Goal: Download file/media

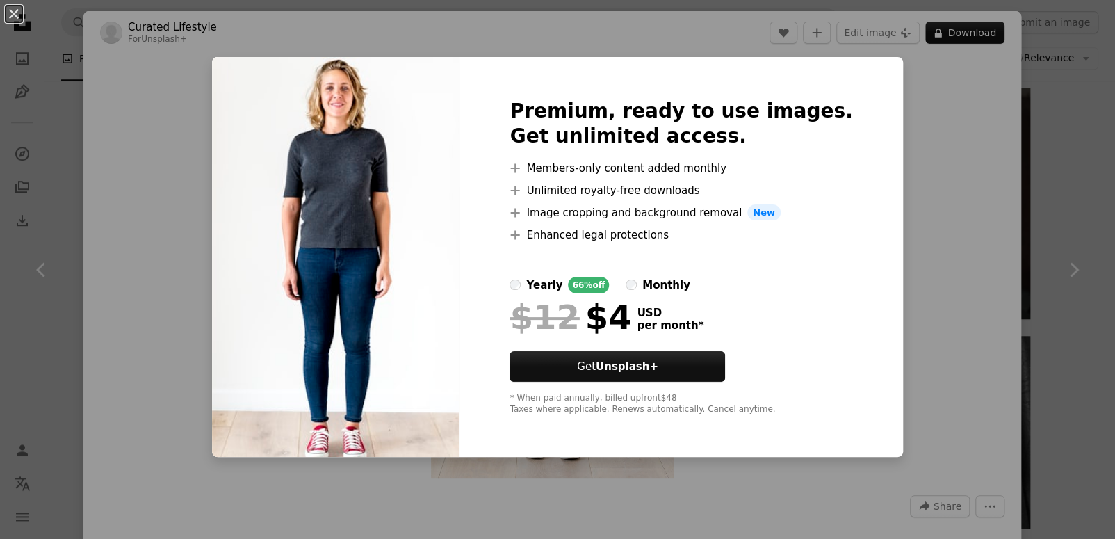
click at [865, 300] on div "Premium, ready to use images. Get unlimited access. A plus sign Members-only co…" at bounding box center [681, 257] width 443 height 400
click at [174, 209] on div "An X shape Premium, ready to use images. Get unlimited access. A plus sign Memb…" at bounding box center [557, 269] width 1115 height 539
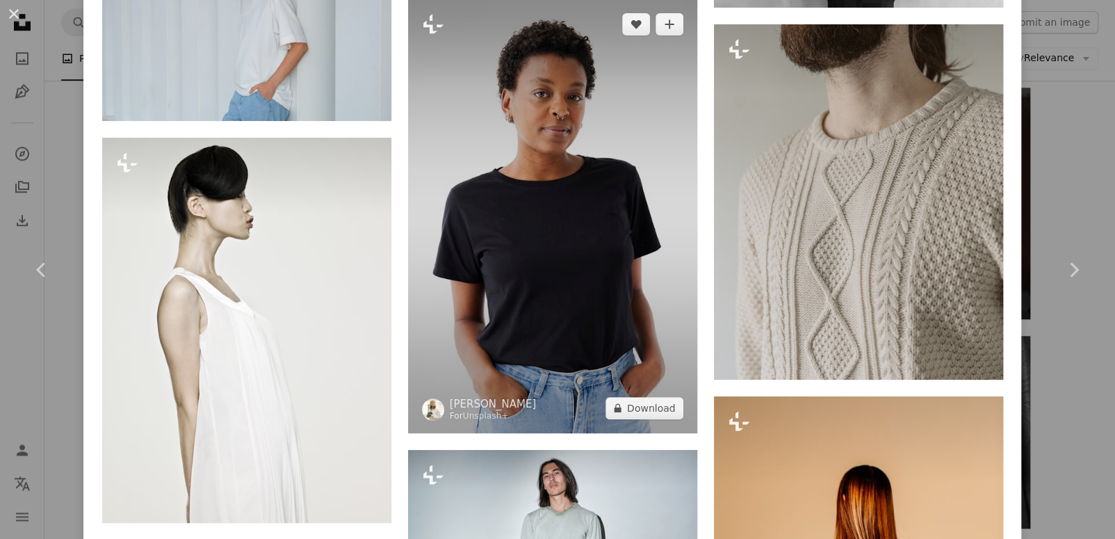
scroll to position [23753, 0]
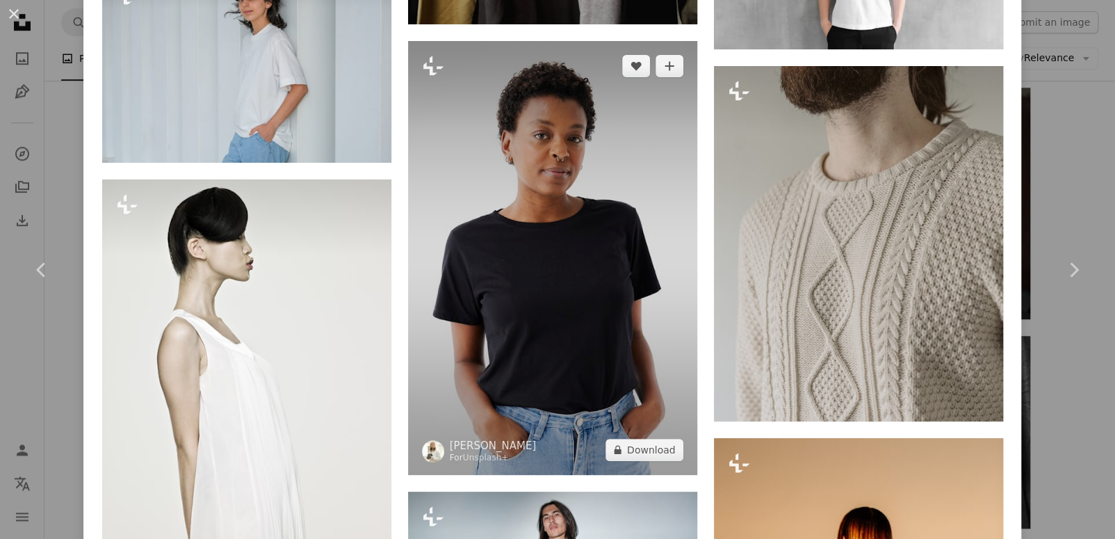
click at [559, 186] on img at bounding box center [552, 258] width 289 height 434
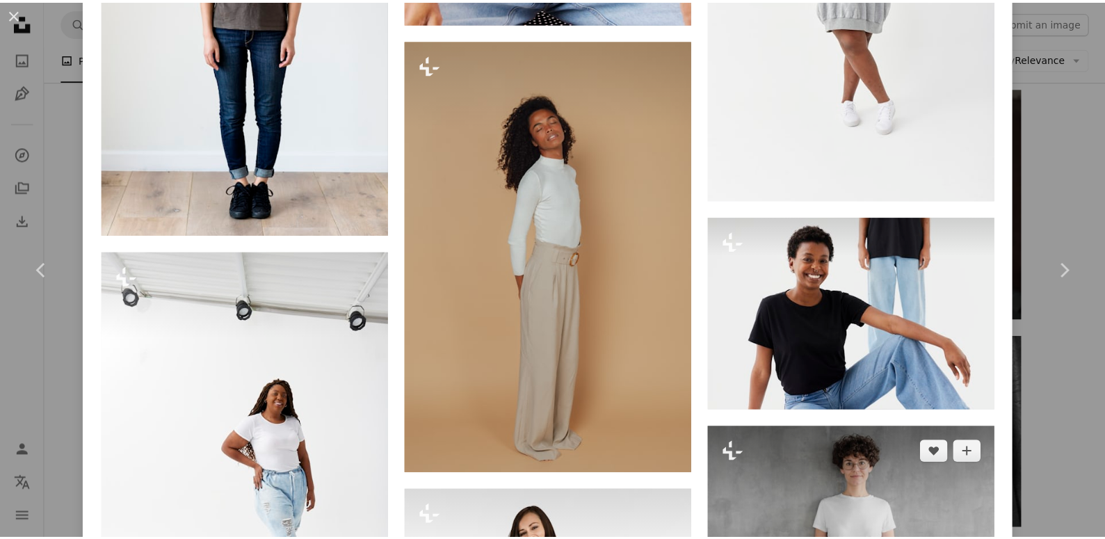
scroll to position [6048, 0]
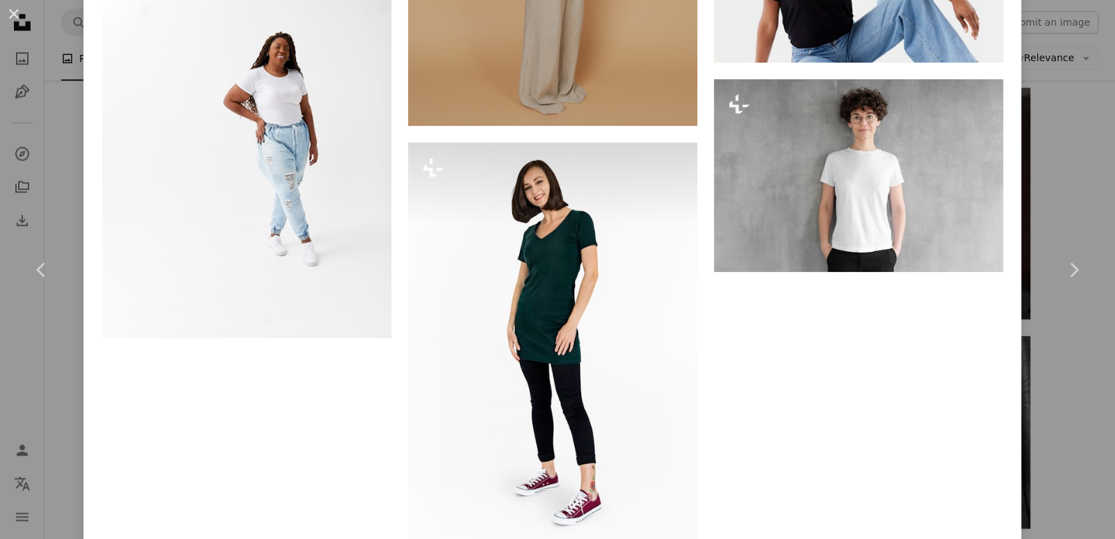
click at [14, 13] on button "An X shape" at bounding box center [14, 14] width 17 height 17
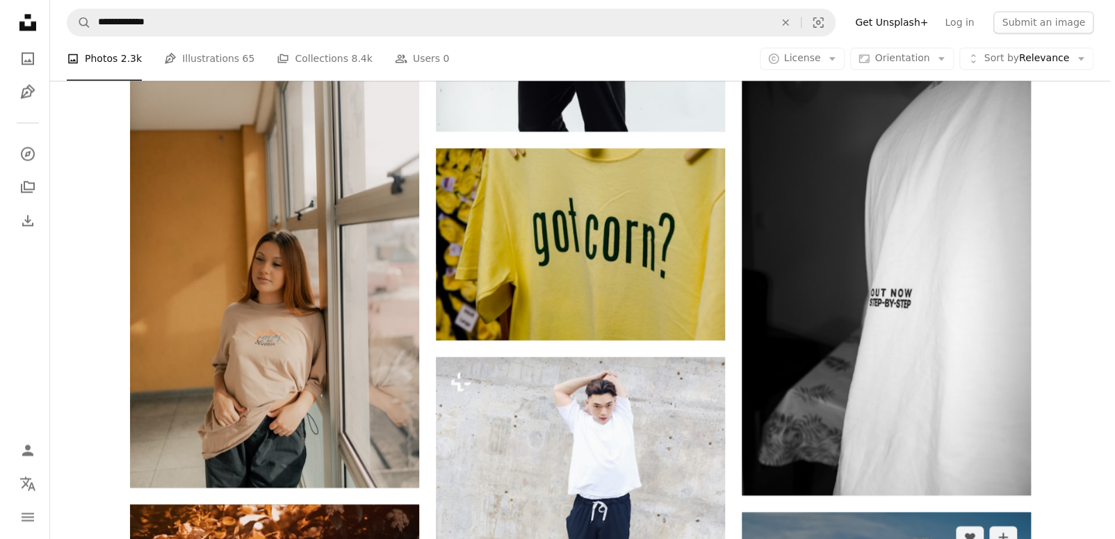
scroll to position [49450, 0]
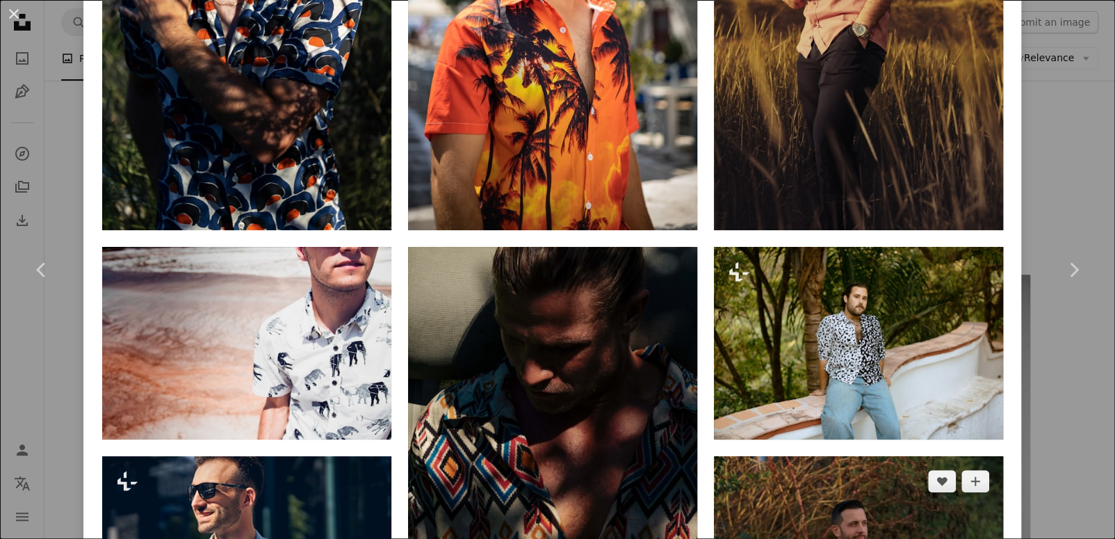
scroll to position [1390, 0]
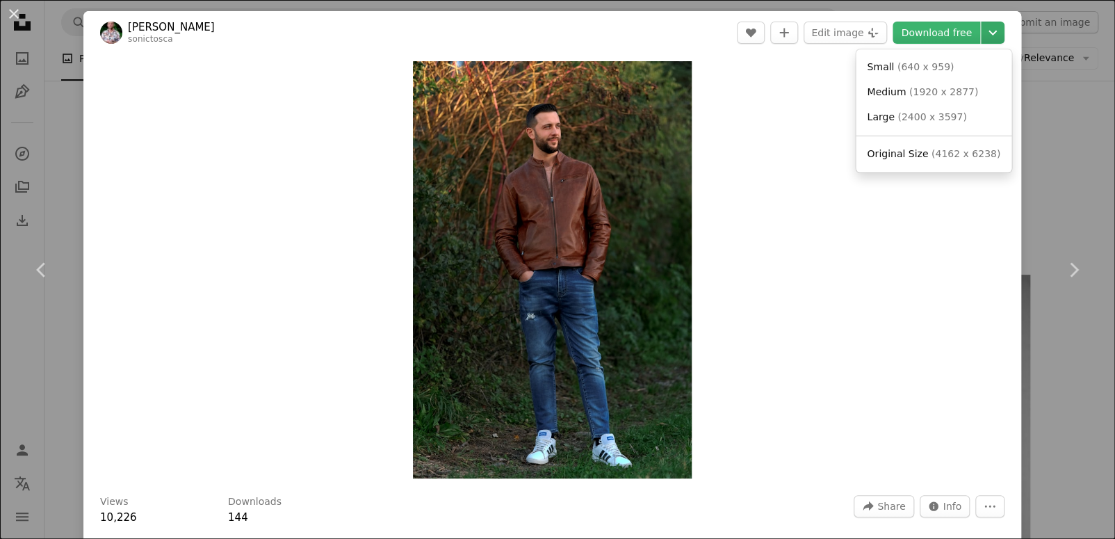
click at [982, 30] on icon "Chevron down" at bounding box center [993, 32] width 22 height 17
click at [925, 65] on span "( 640 x 959 )" at bounding box center [925, 66] width 57 height 11
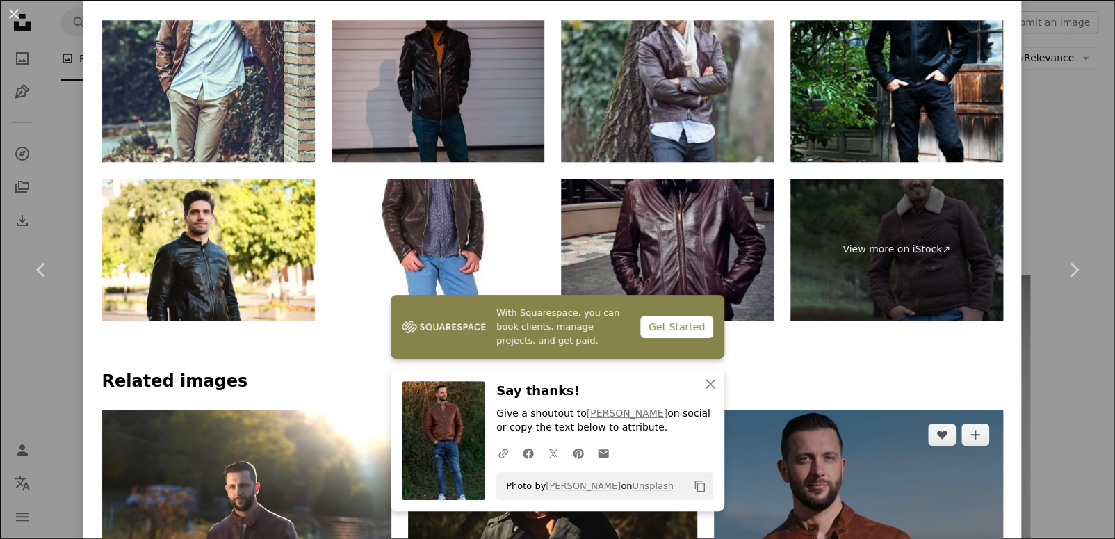
scroll to position [765, 0]
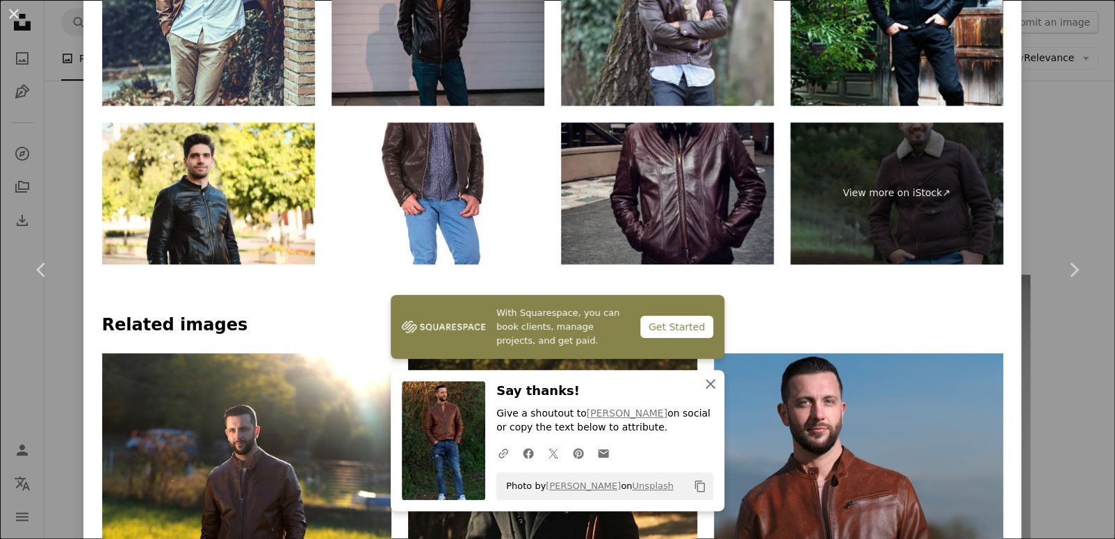
click at [708, 382] on icon "button" at bounding box center [711, 384] width 10 height 10
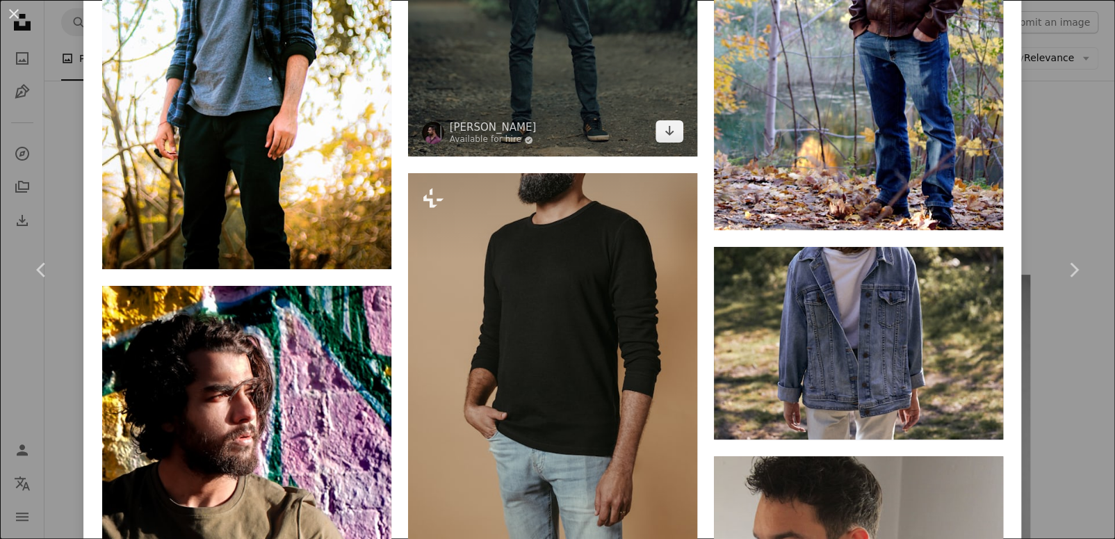
scroll to position [2641, 0]
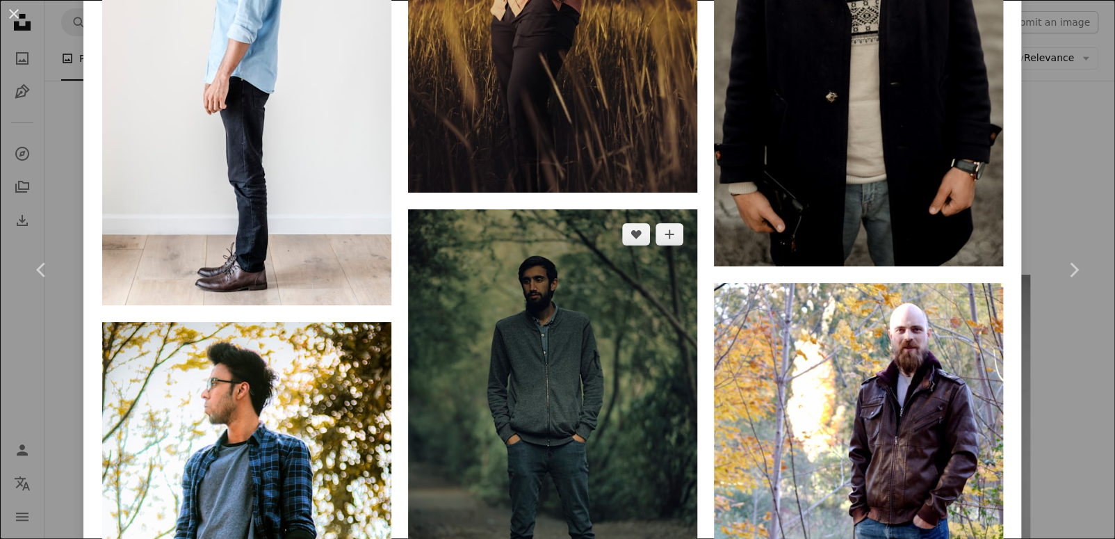
click at [560, 209] on img at bounding box center [552, 426] width 289 height 434
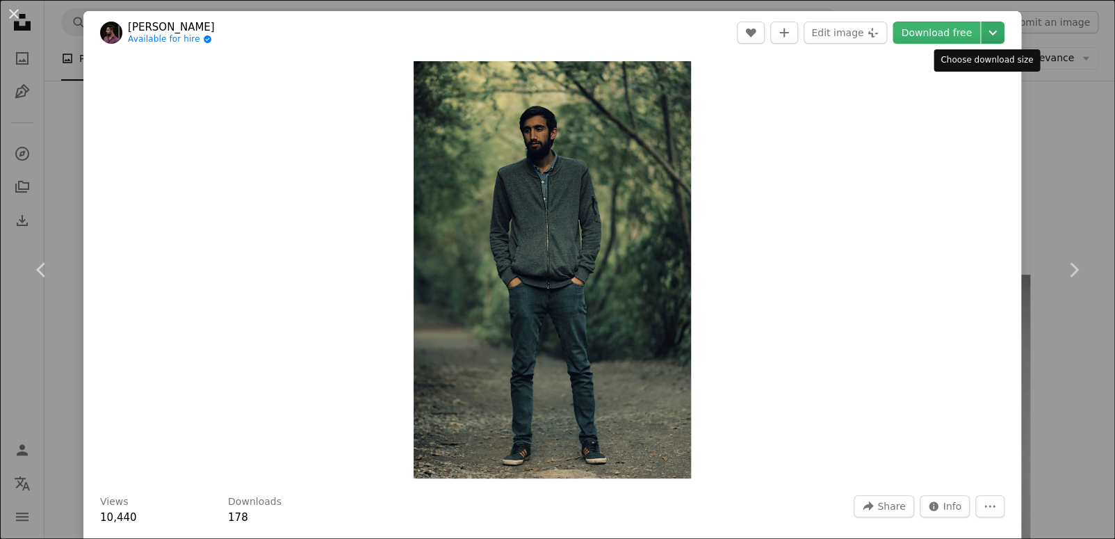
click at [982, 28] on icon "Chevron down" at bounding box center [993, 32] width 22 height 17
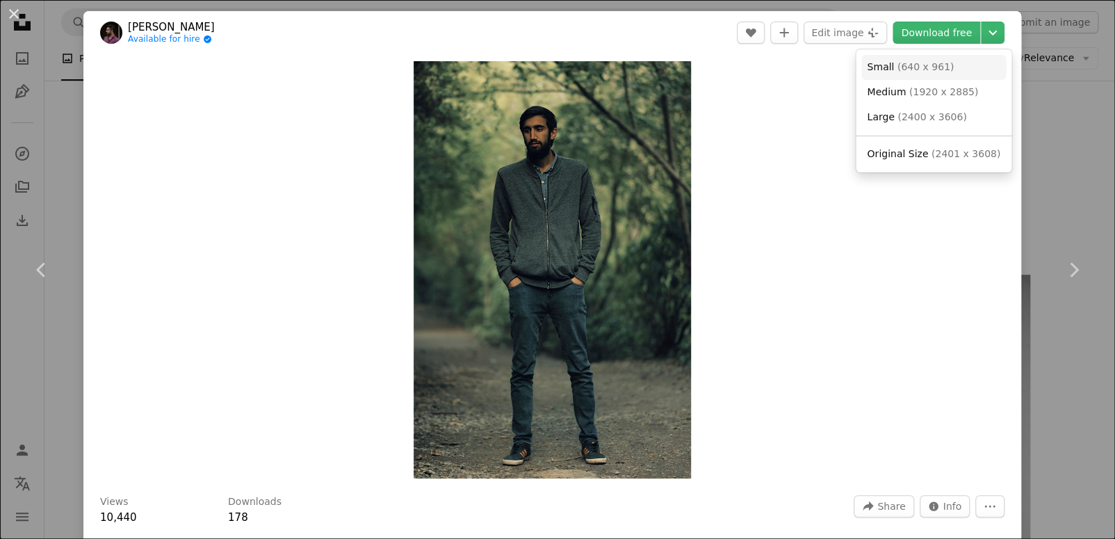
click at [900, 65] on span "( 640 x 961 )" at bounding box center [925, 66] width 57 height 11
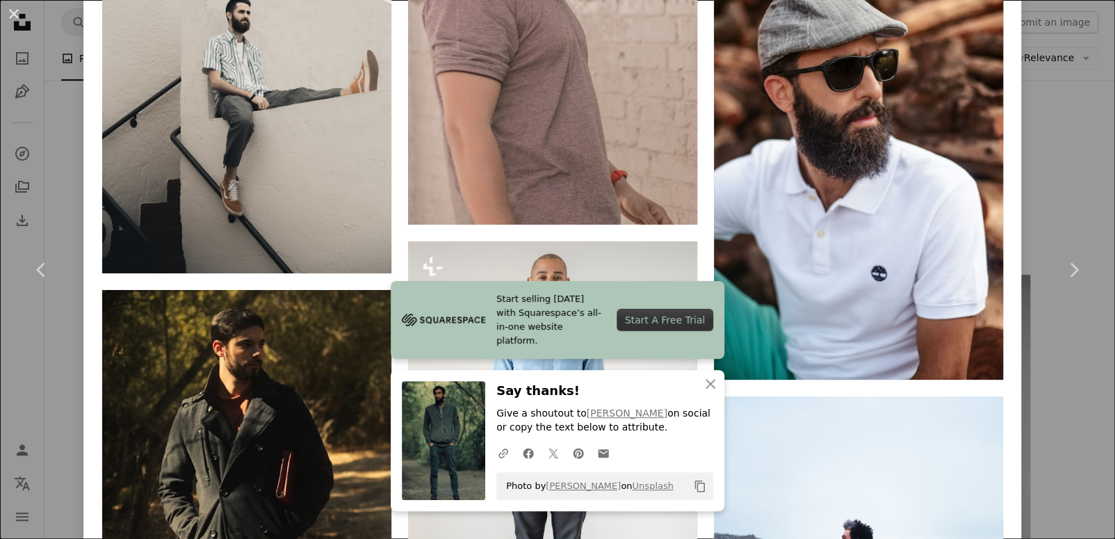
scroll to position [5759, 0]
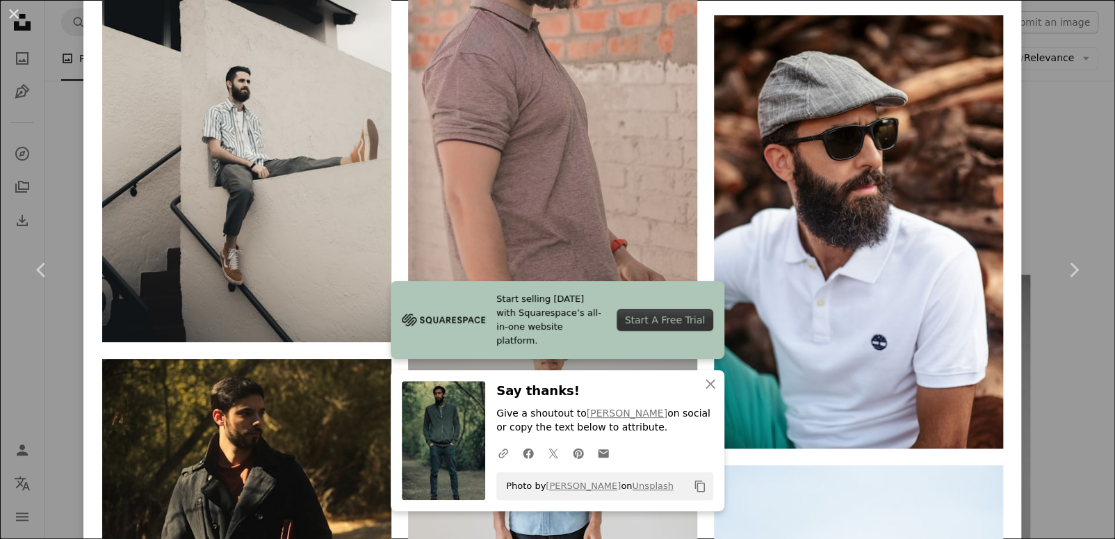
click at [555, 310] on img at bounding box center [552, 530] width 289 height 441
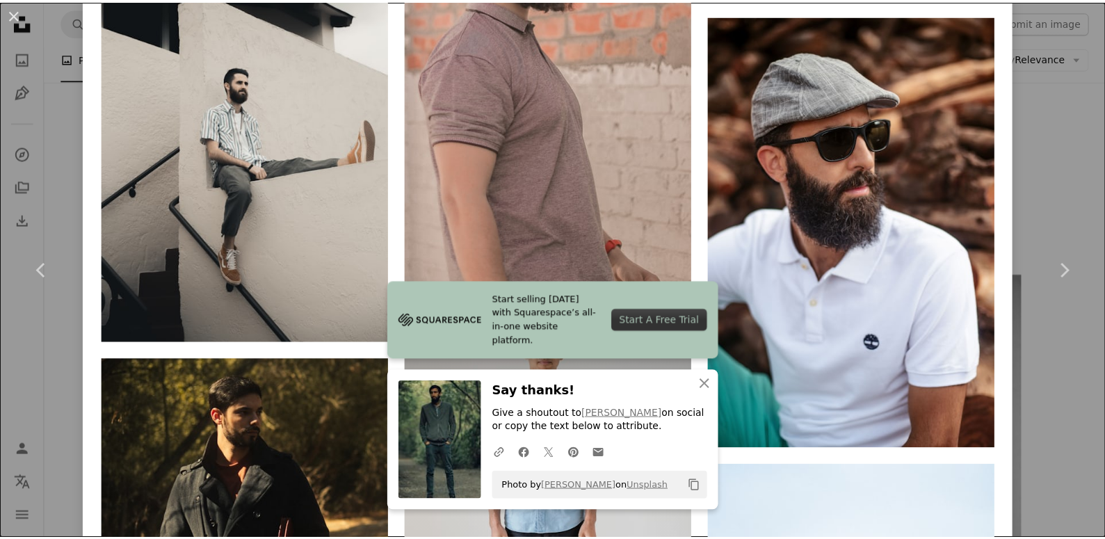
scroll to position [5620, 0]
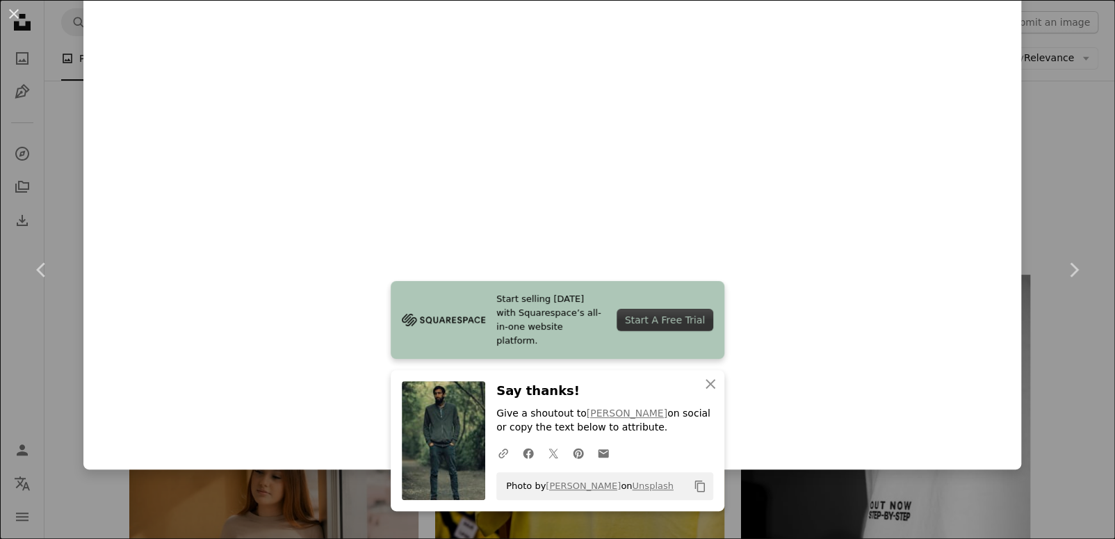
click at [1022, 182] on div "An X shape Chevron left Chevron right Curated Lifestyle For Unsplash+ A heart A…" at bounding box center [557, 269] width 1115 height 539
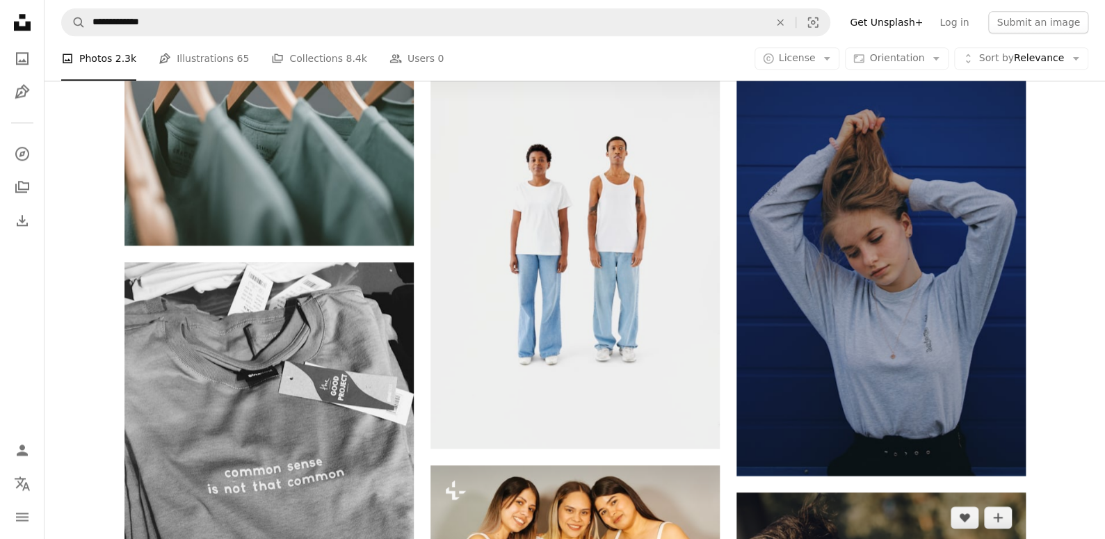
scroll to position [54551, 0]
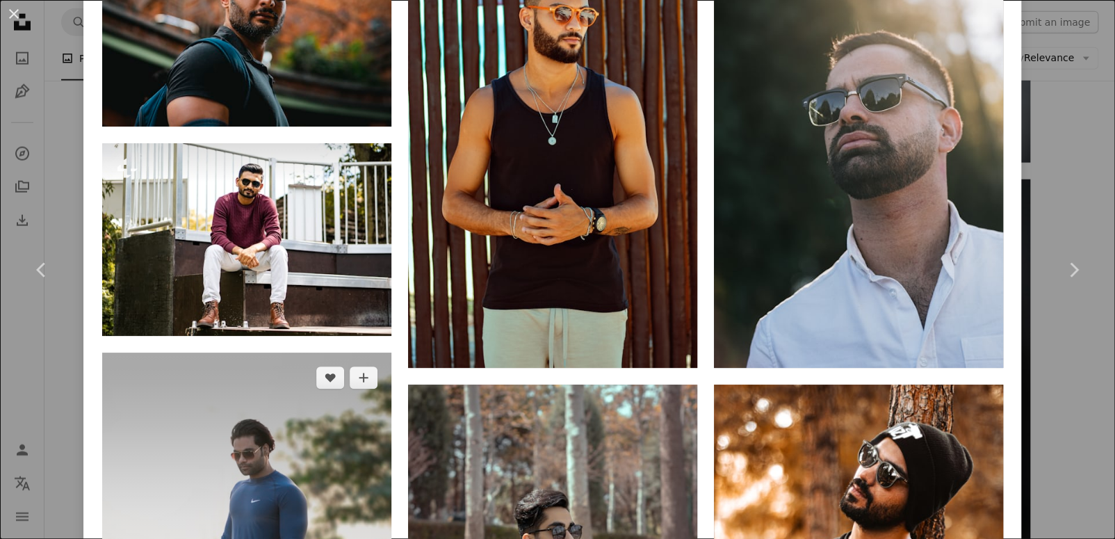
scroll to position [1181, 0]
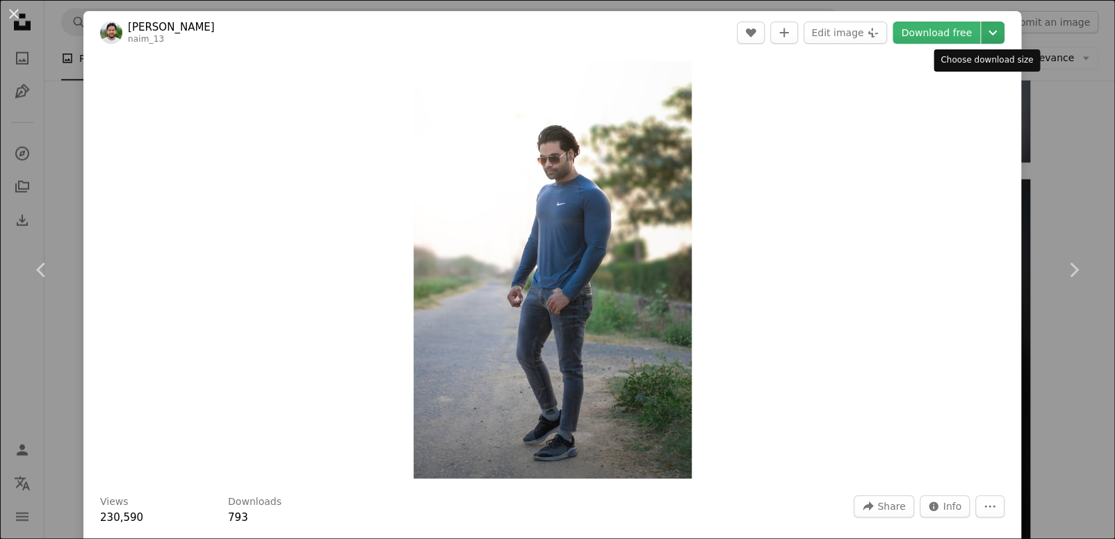
click at [984, 34] on icon "Chevron down" at bounding box center [993, 32] width 22 height 17
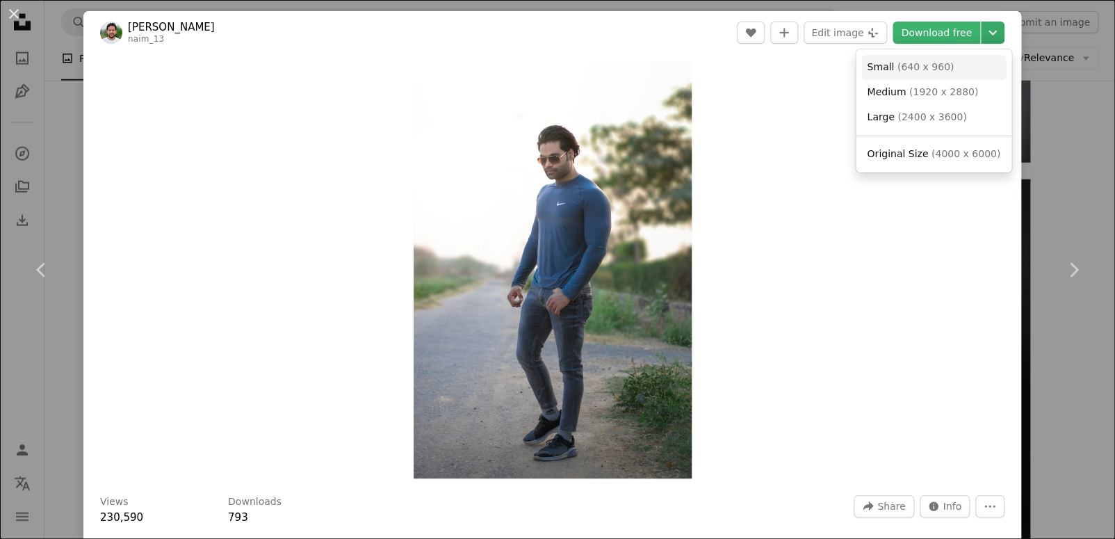
click at [921, 64] on span "( 640 x 960 )" at bounding box center [925, 66] width 57 height 11
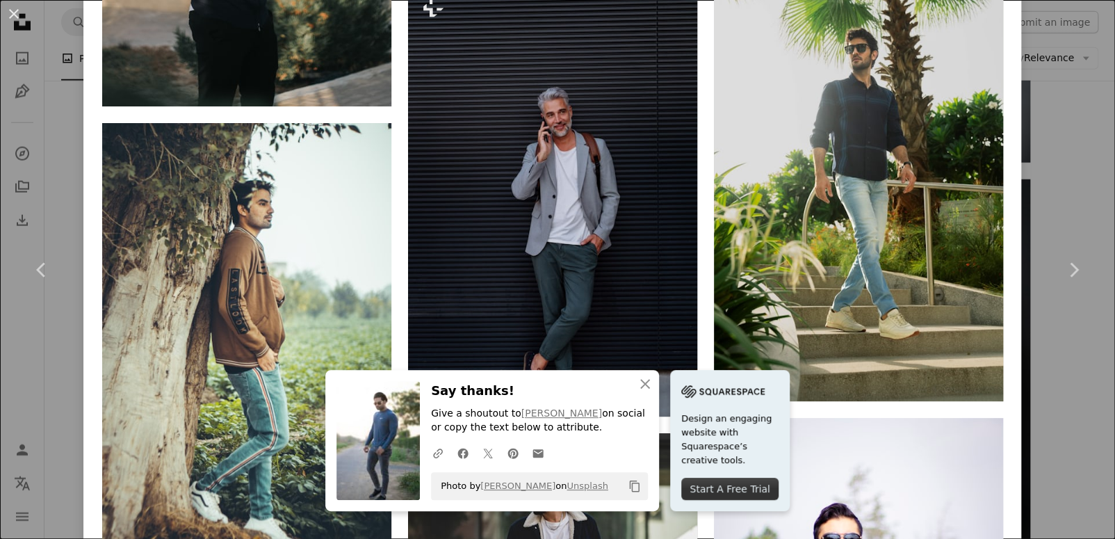
scroll to position [8254, 0]
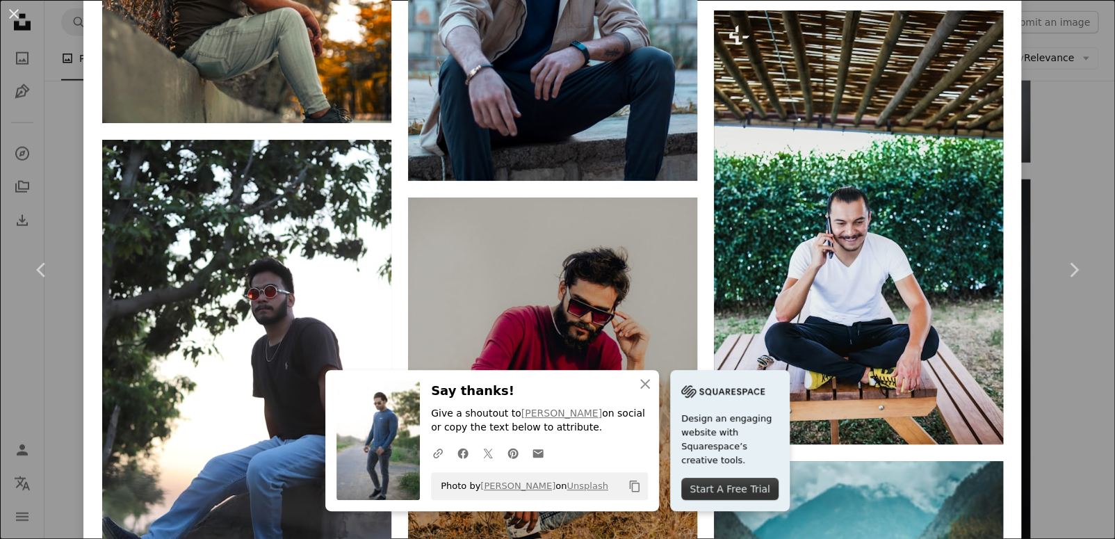
scroll to position [4449, 0]
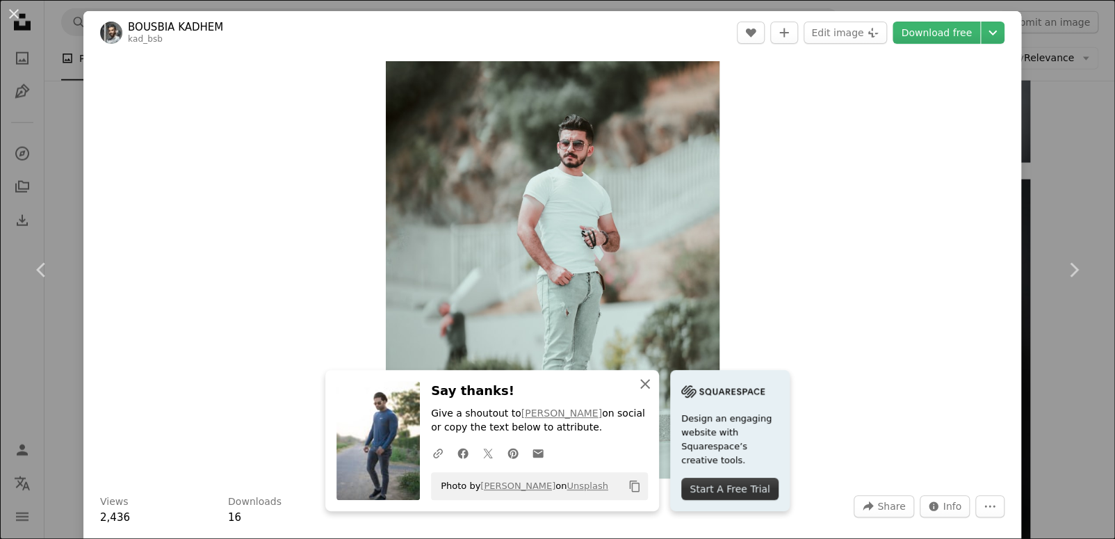
click at [653, 383] on icon "An X shape" at bounding box center [645, 383] width 17 height 17
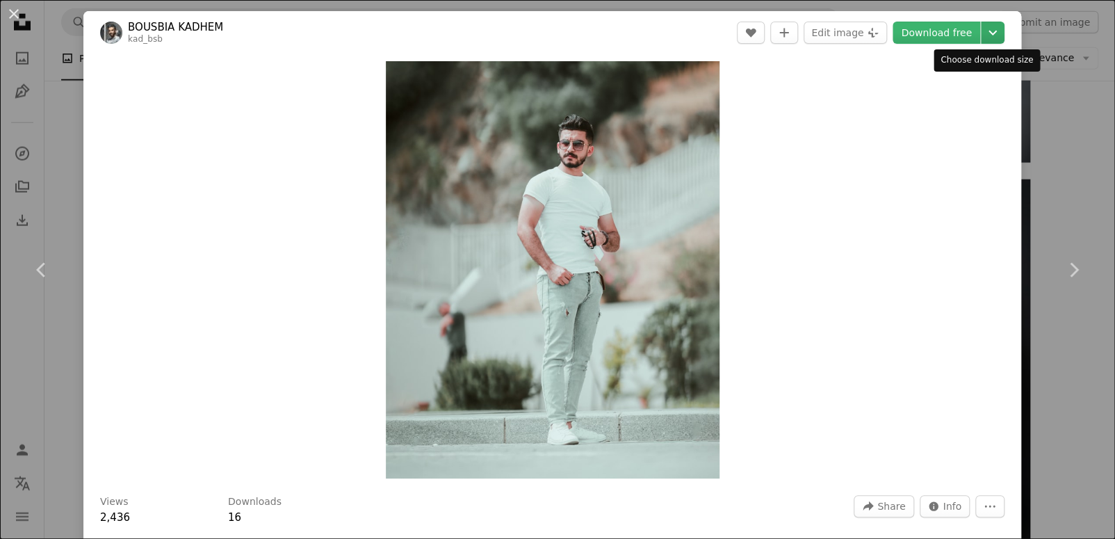
click at [987, 33] on icon "Chevron down" at bounding box center [993, 32] width 22 height 17
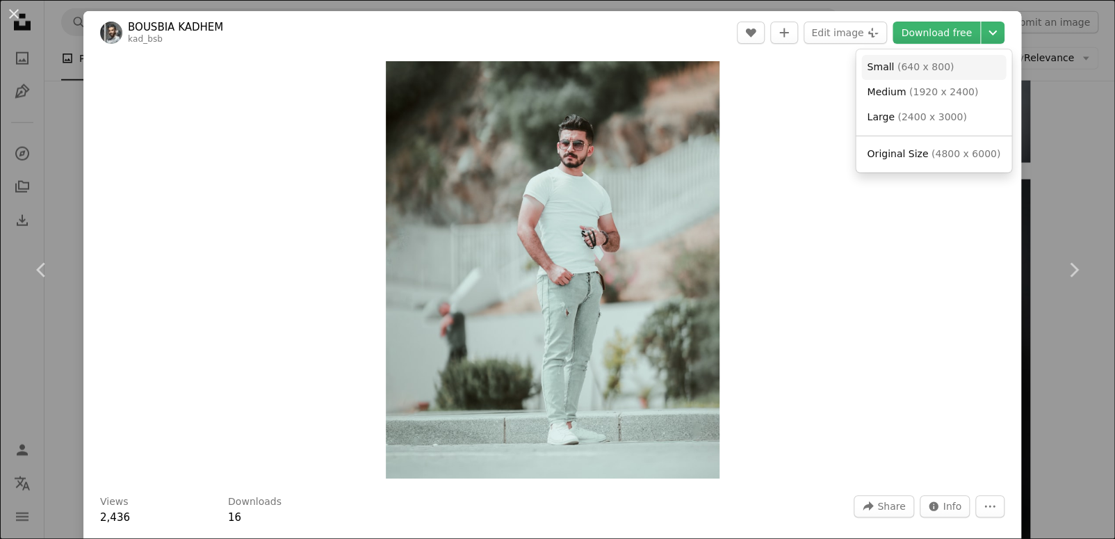
click at [927, 73] on span "Small ( 640 x 800 )" at bounding box center [910, 67] width 87 height 14
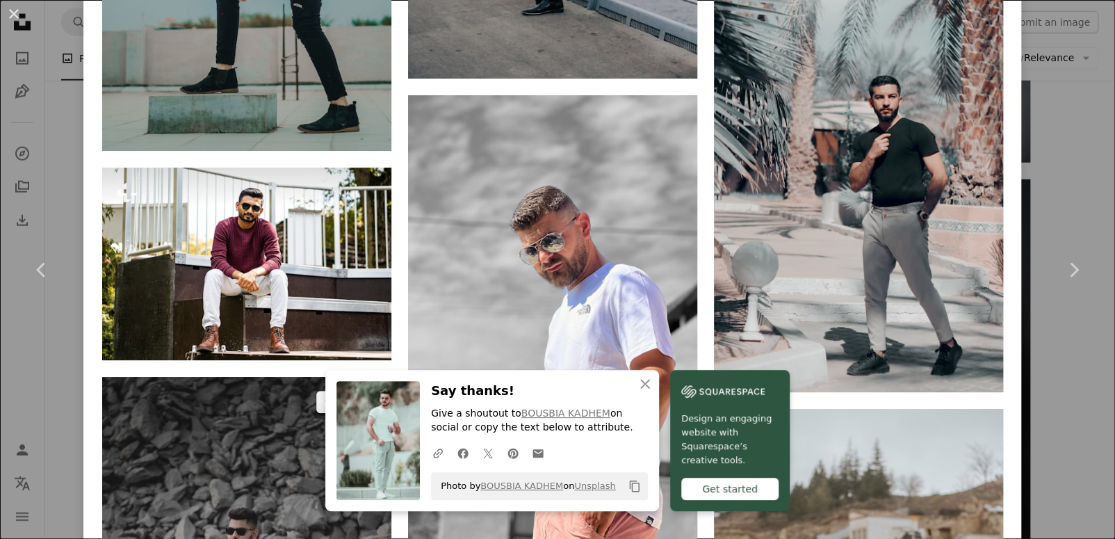
scroll to position [2849, 0]
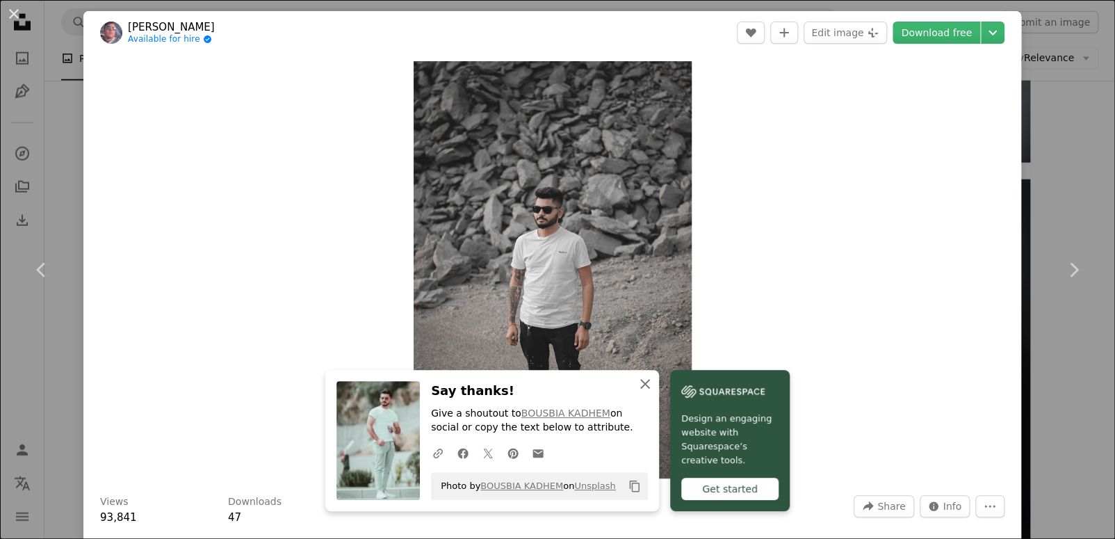
click at [653, 382] on icon "An X shape" at bounding box center [645, 383] width 17 height 17
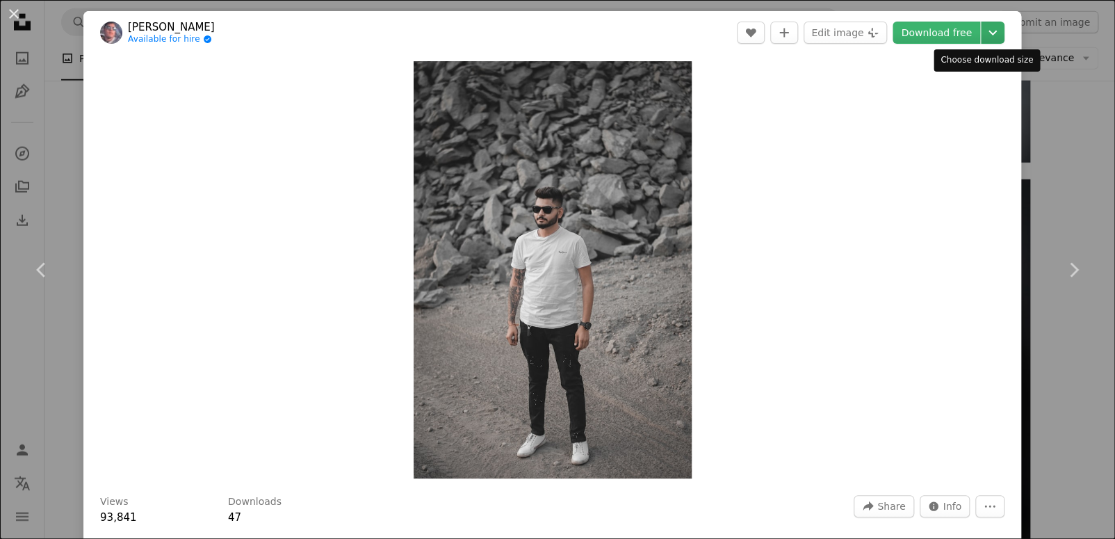
click at [983, 40] on icon "Chevron down" at bounding box center [993, 32] width 22 height 17
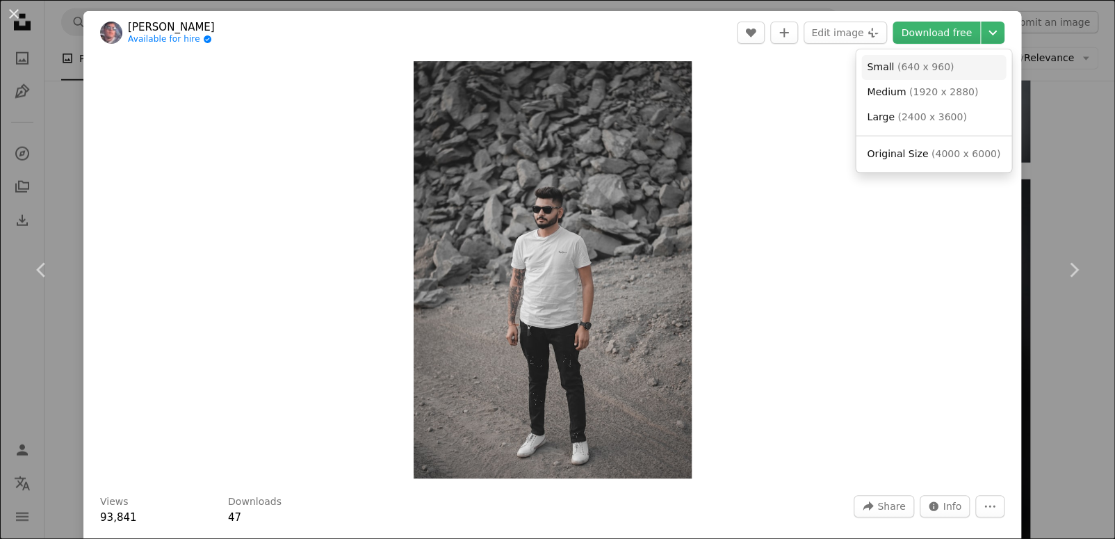
click at [899, 66] on span "( 640 x 960 )" at bounding box center [925, 66] width 57 height 11
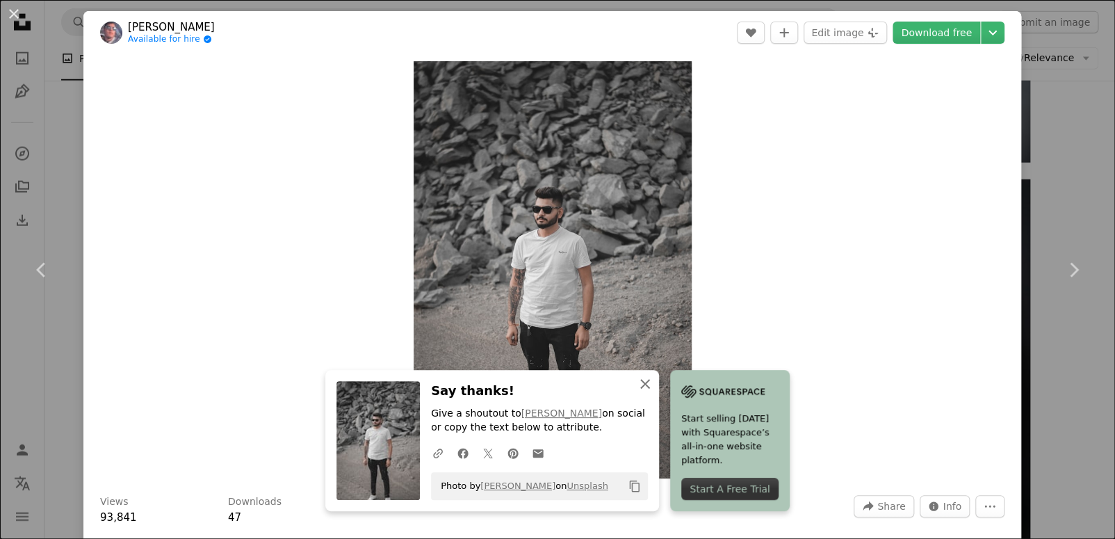
click at [650, 384] on icon "button" at bounding box center [645, 384] width 10 height 10
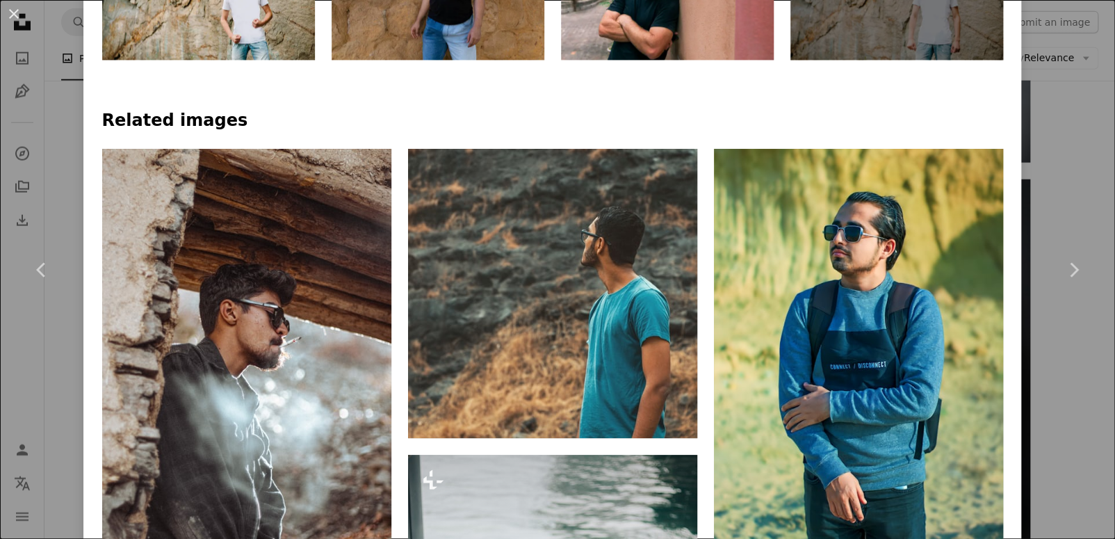
scroll to position [1112, 0]
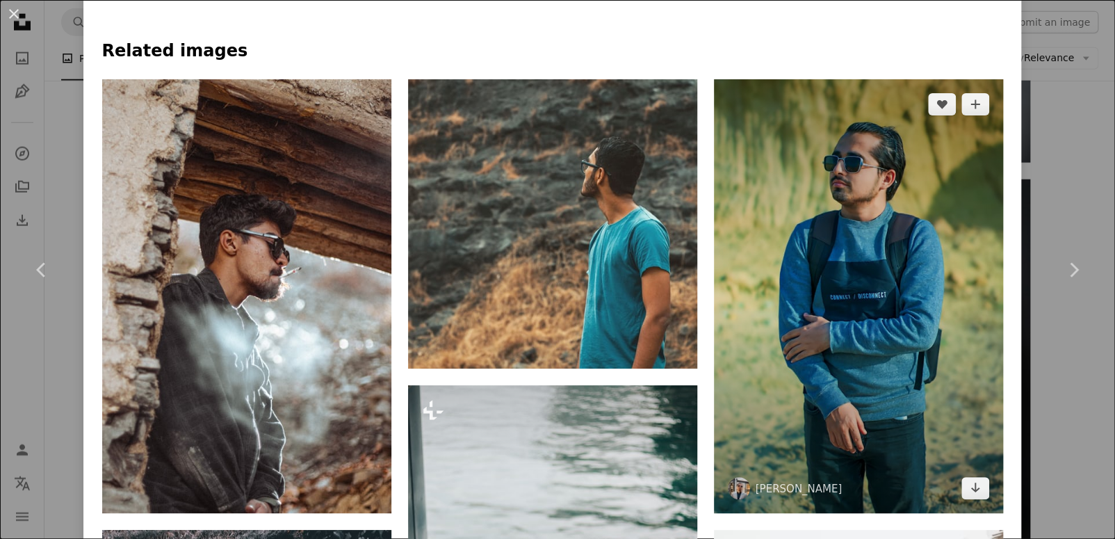
click at [856, 79] on img at bounding box center [858, 296] width 289 height 434
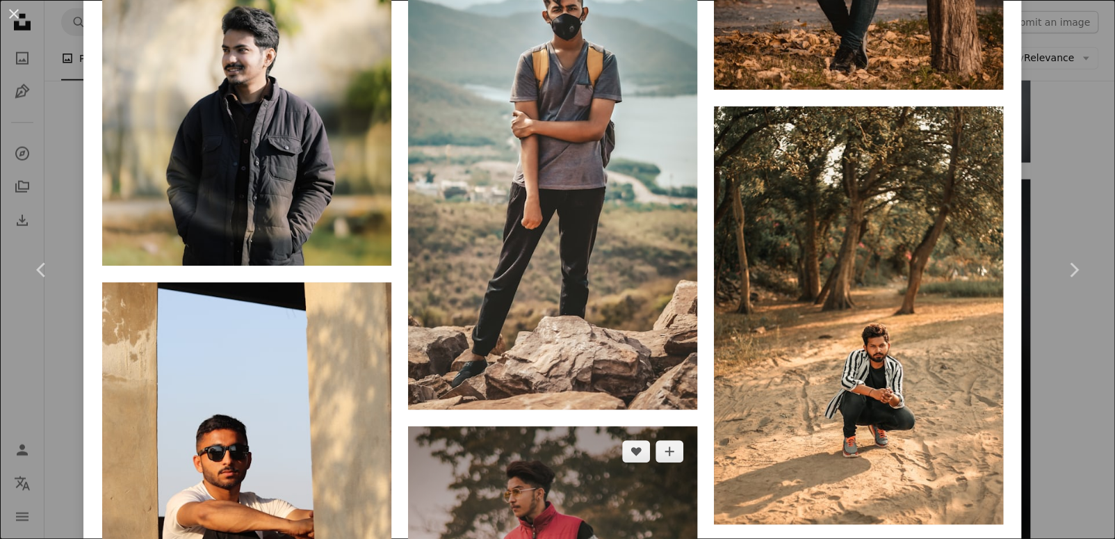
scroll to position [15742, 0]
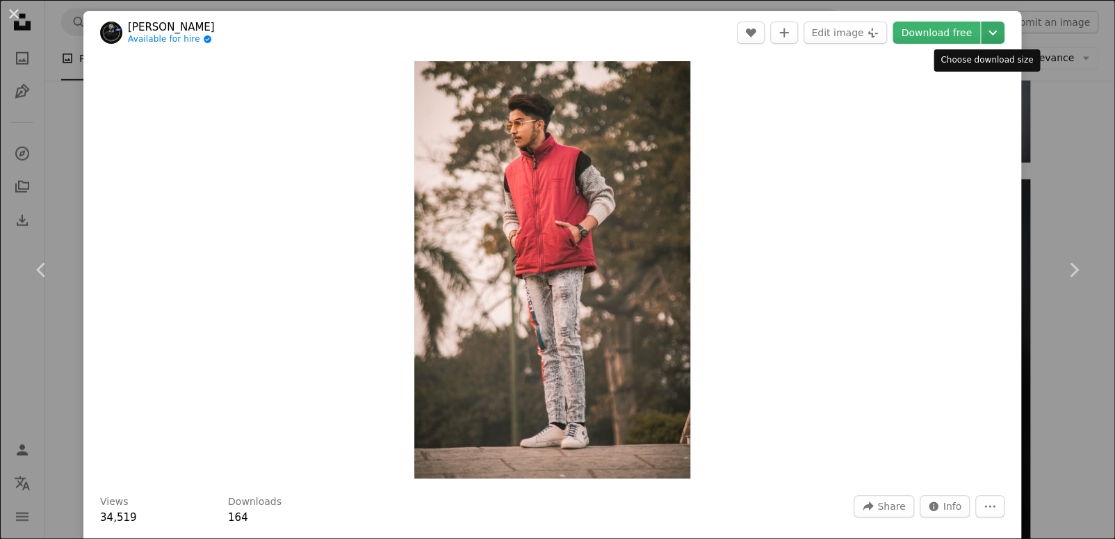
click at [989, 34] on icon "Choose download size" at bounding box center [993, 33] width 8 height 5
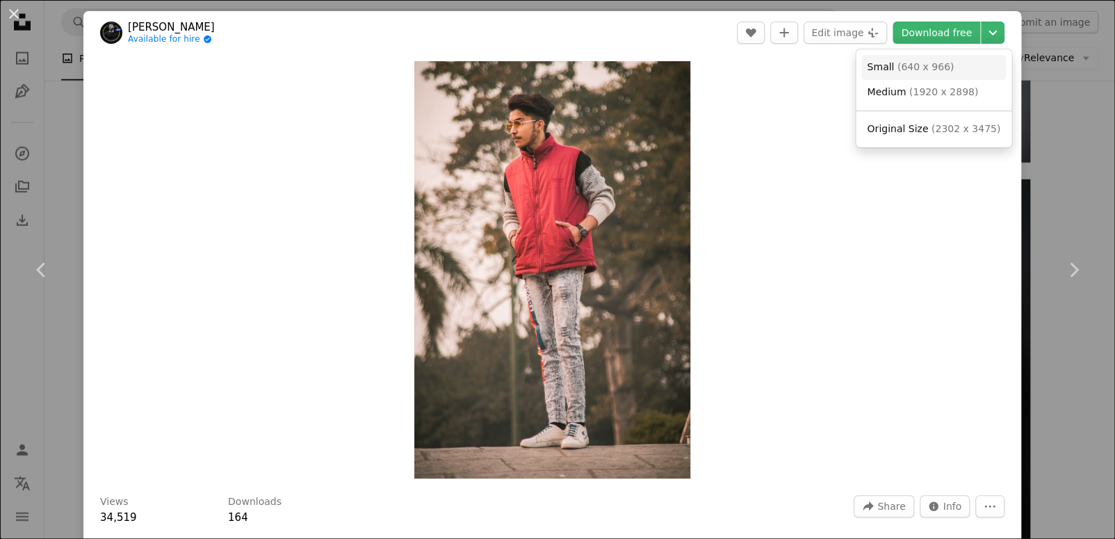
click at [930, 65] on span "( 640 x 966 )" at bounding box center [925, 66] width 57 height 11
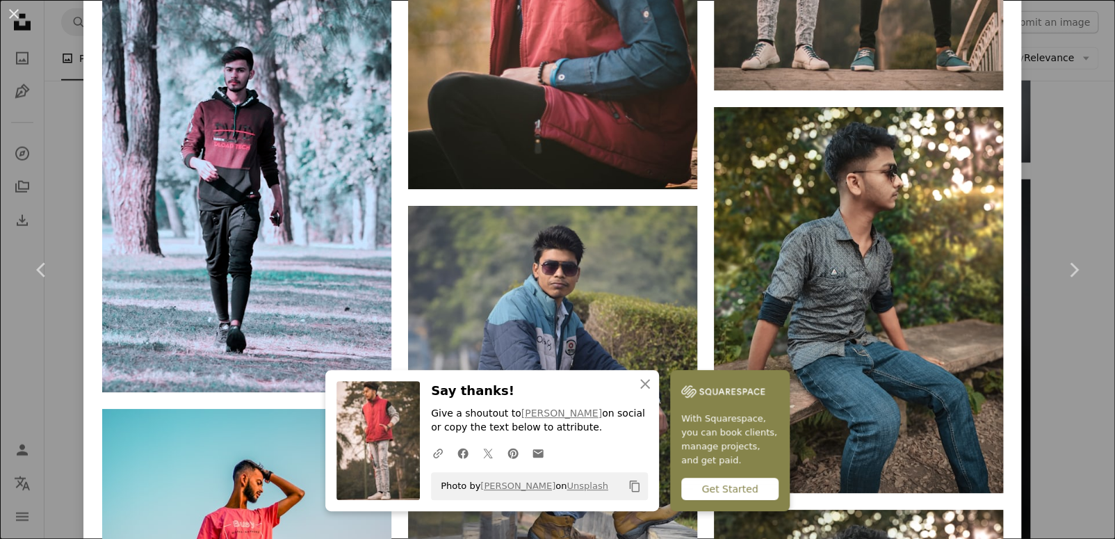
scroll to position [2850, 0]
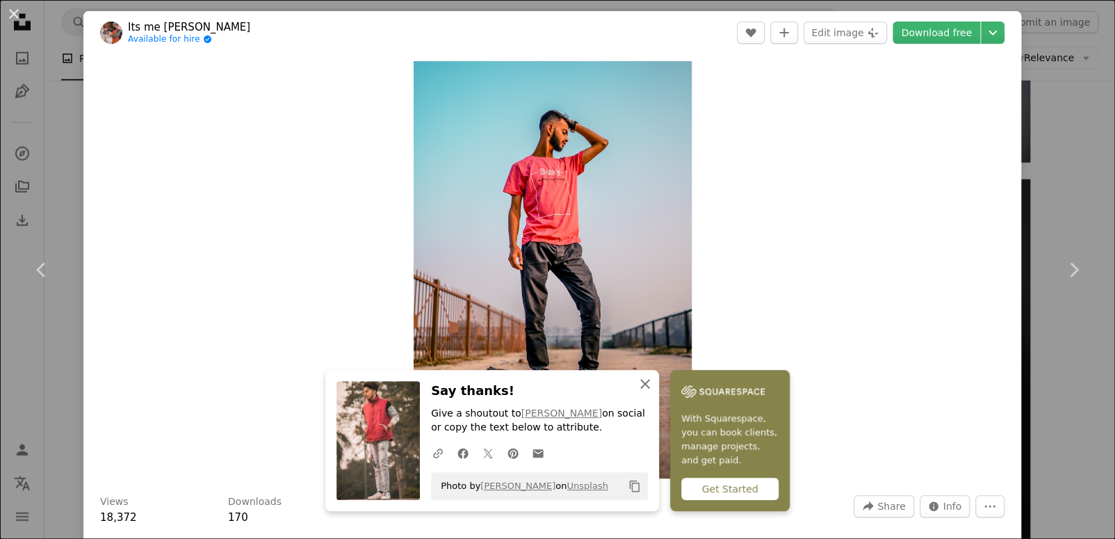
click at [653, 382] on icon "An X shape" at bounding box center [645, 383] width 17 height 17
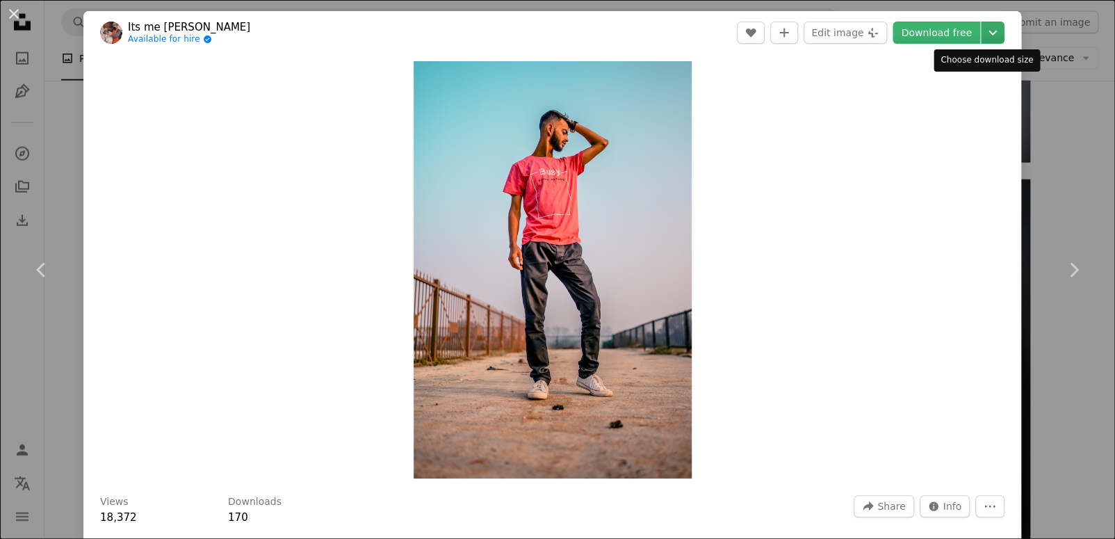
click at [982, 38] on icon "Chevron down" at bounding box center [993, 32] width 22 height 17
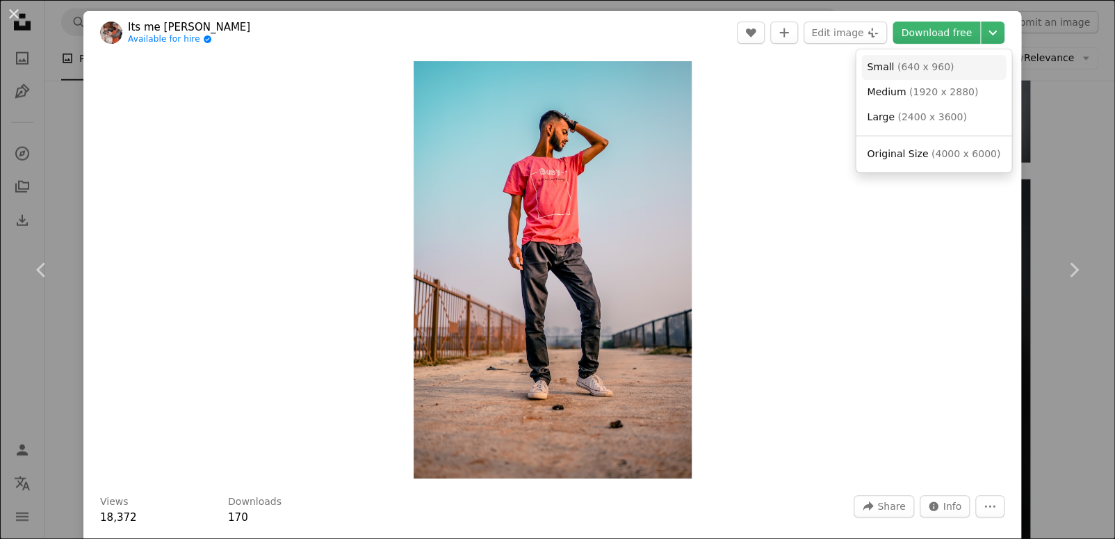
click at [922, 63] on span "( 640 x 960 )" at bounding box center [925, 66] width 57 height 11
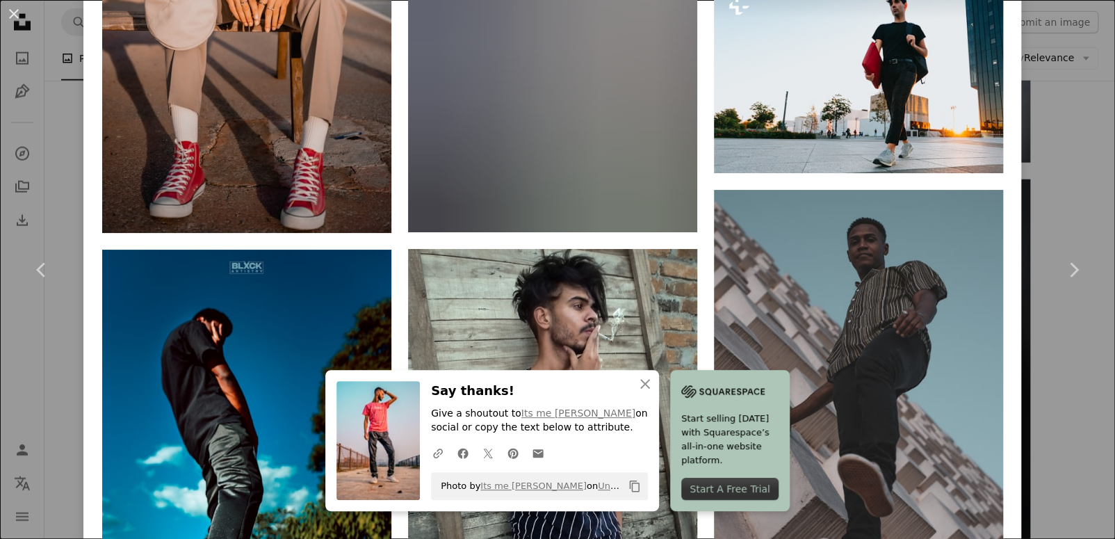
scroll to position [2780, 0]
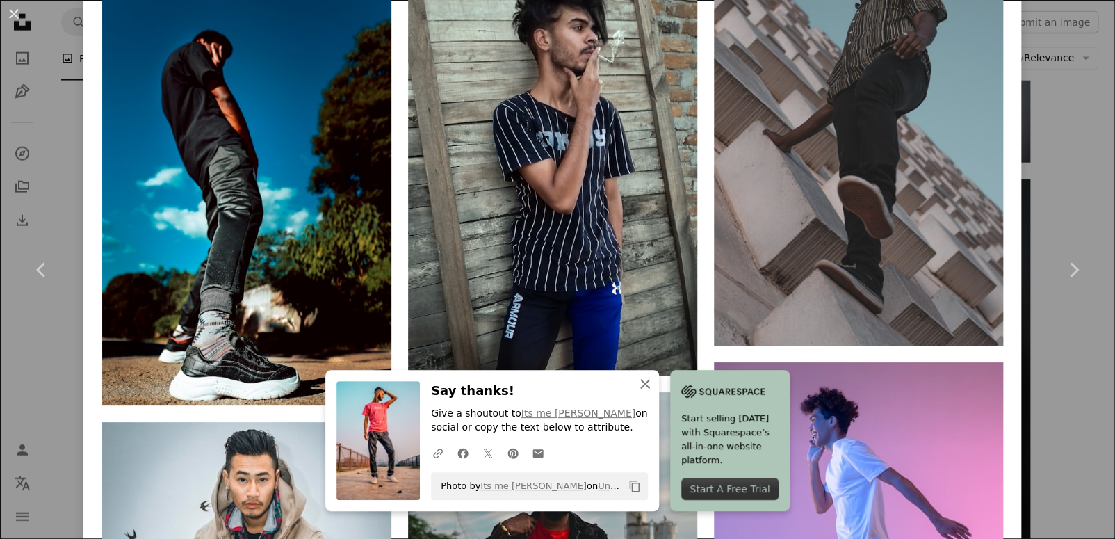
click at [653, 388] on icon "An X shape" at bounding box center [645, 383] width 17 height 17
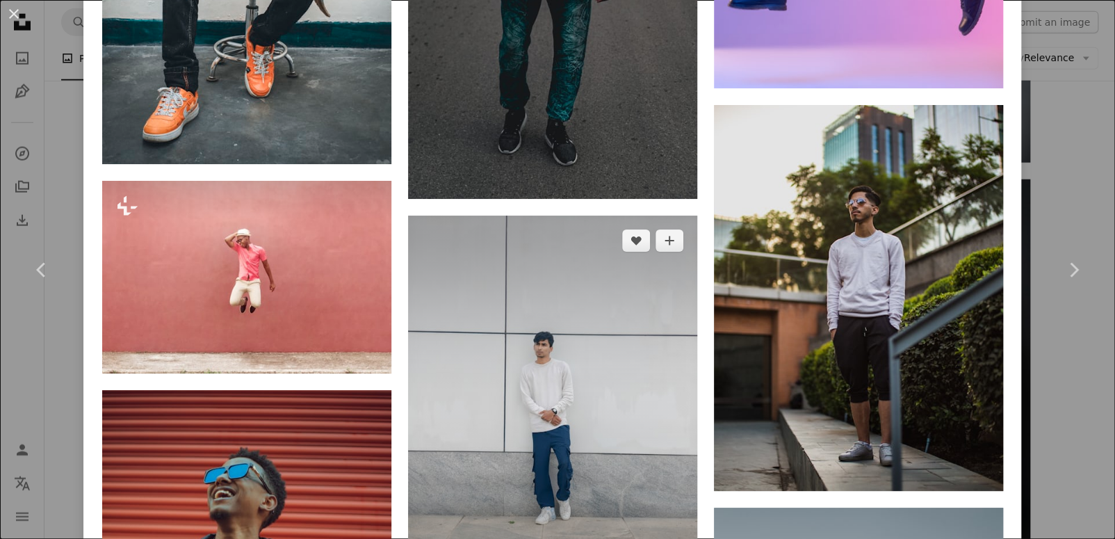
scroll to position [3406, 0]
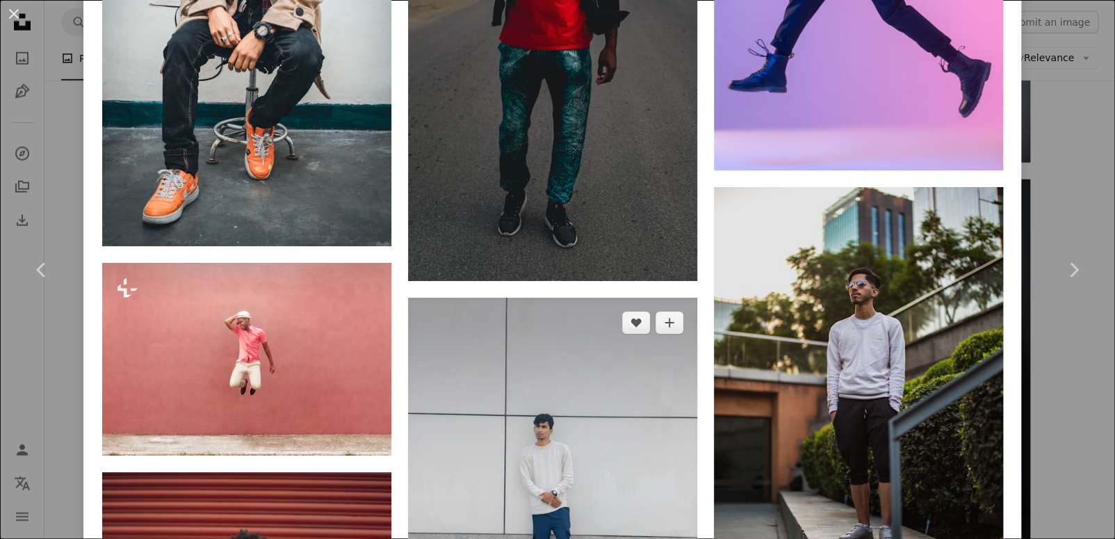
click at [569, 298] on img at bounding box center [552, 491] width 289 height 386
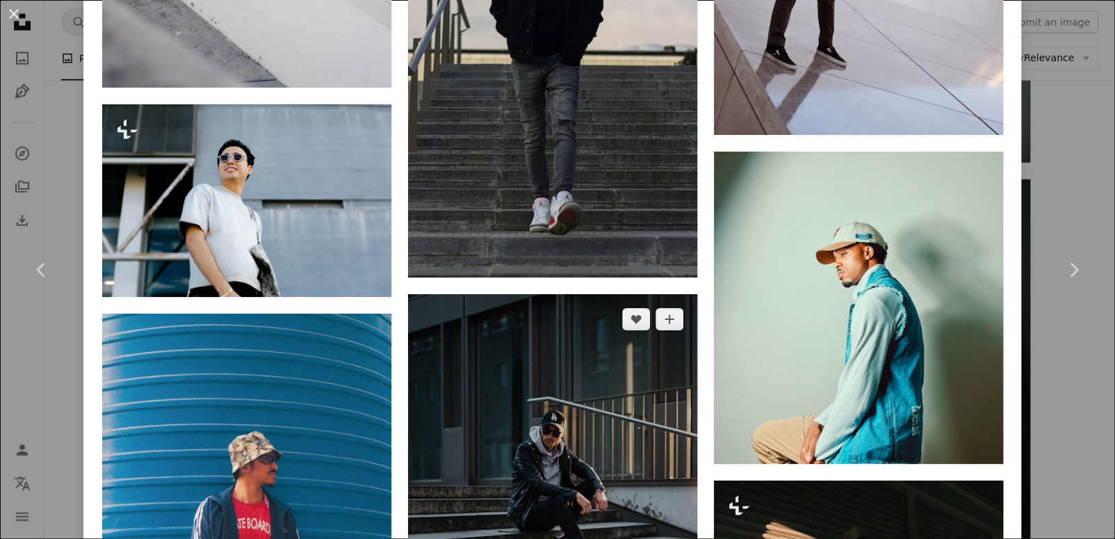
scroll to position [2711, 0]
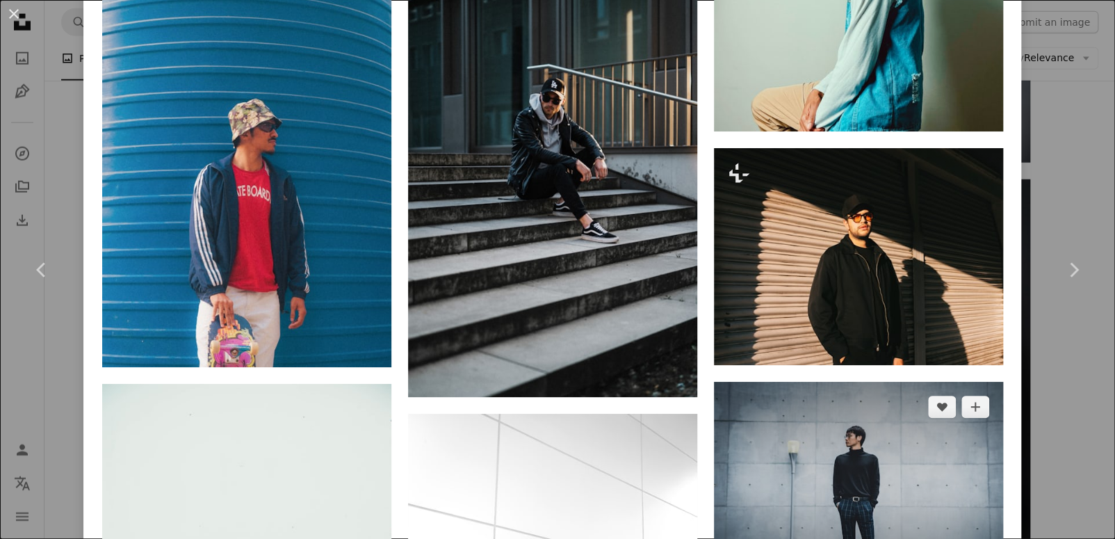
click at [820, 382] on img at bounding box center [858, 485] width 289 height 206
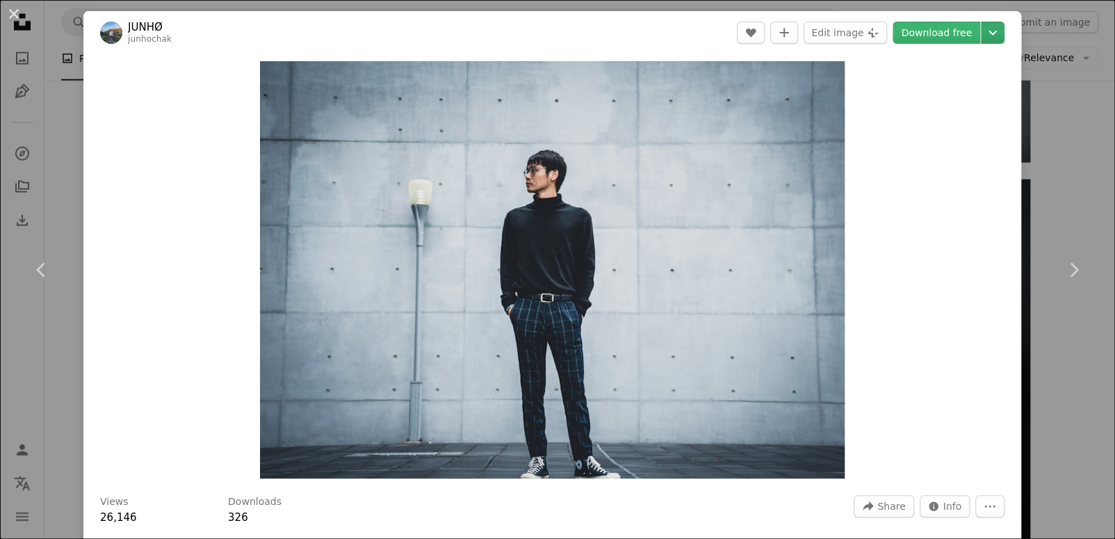
click at [983, 38] on icon "Chevron down" at bounding box center [993, 32] width 22 height 17
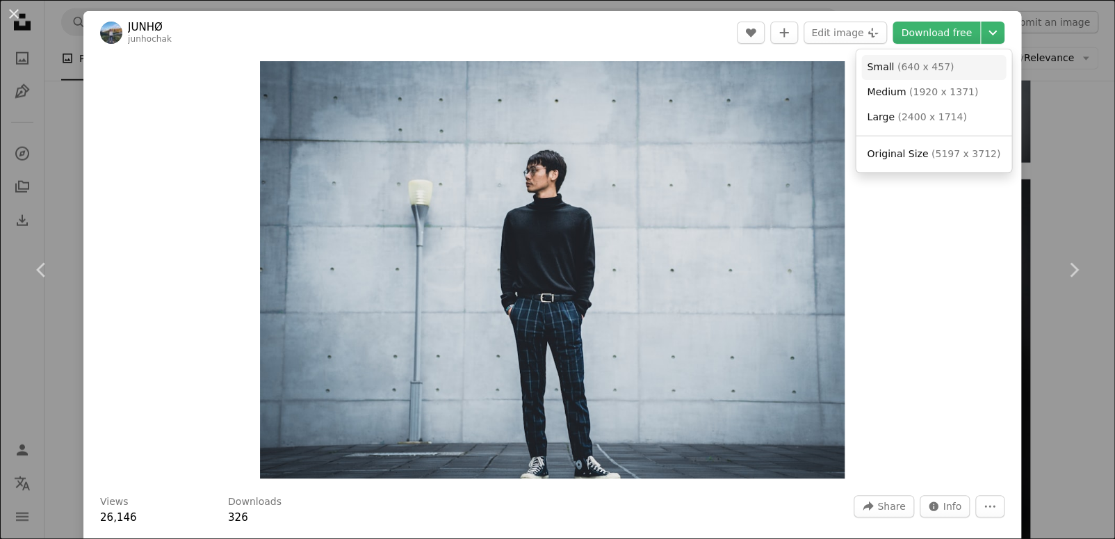
click at [925, 66] on span "( 640 x 457 )" at bounding box center [925, 66] width 57 height 11
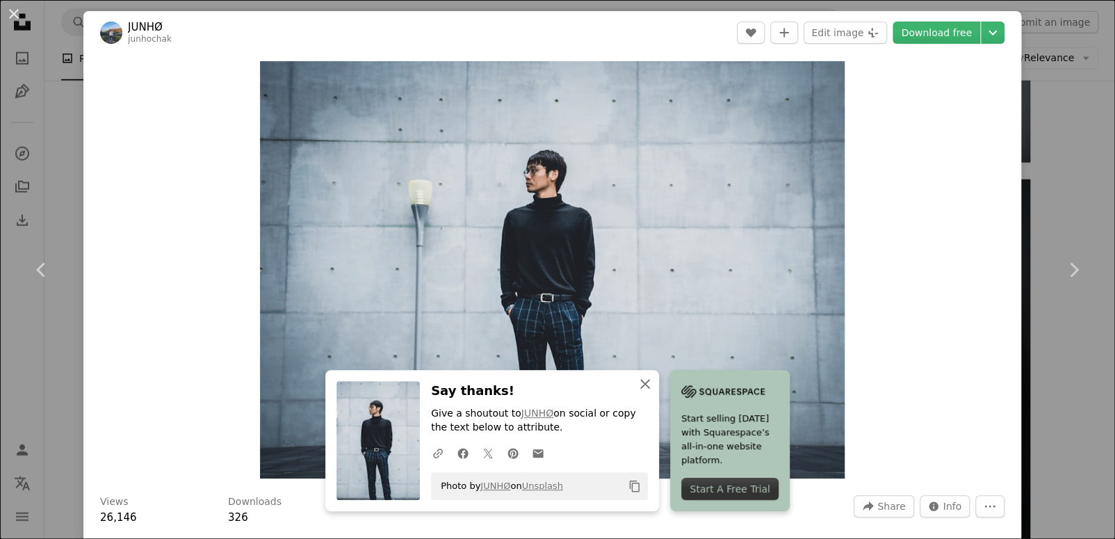
click at [653, 386] on icon "An X shape" at bounding box center [645, 383] width 17 height 17
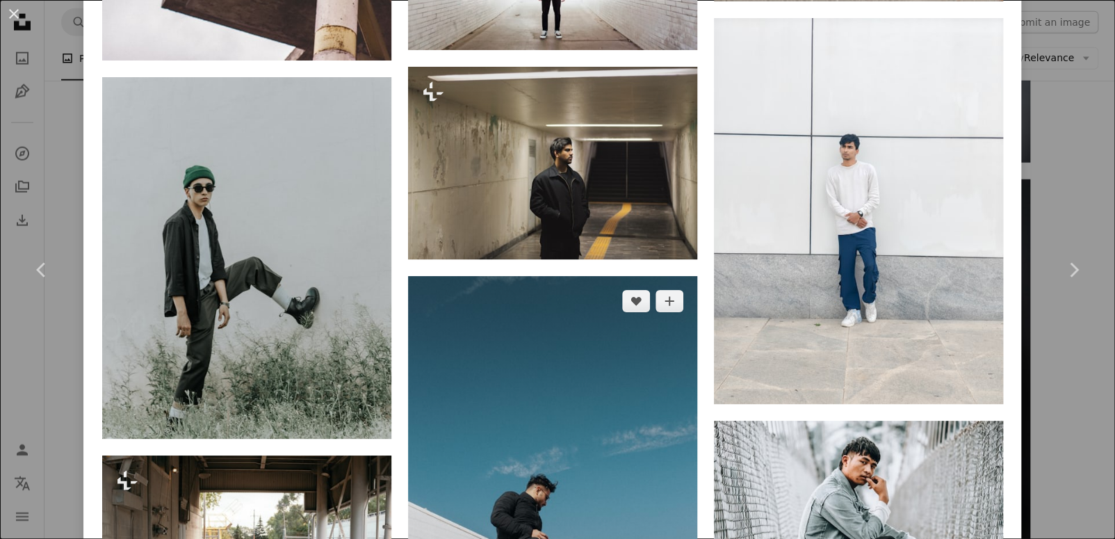
scroll to position [3337, 0]
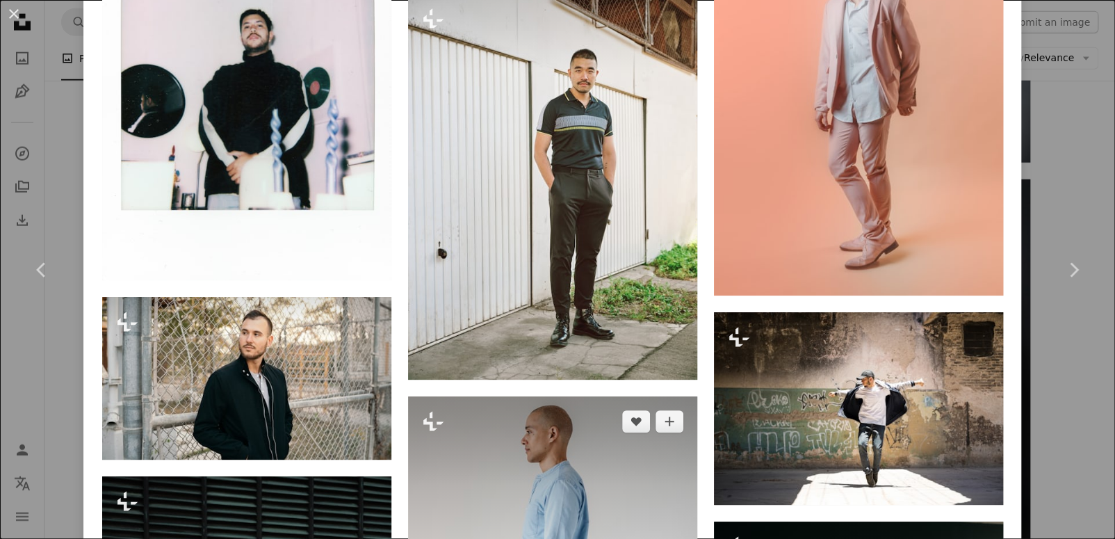
scroll to position [7774, 0]
